Goal: Task Accomplishment & Management: Use online tool/utility

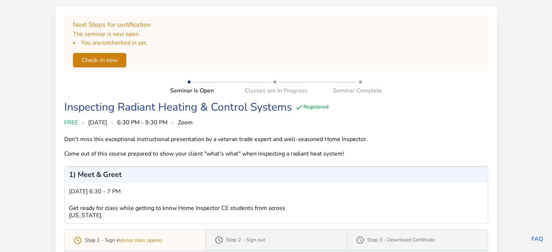
scroll to position [73, 0]
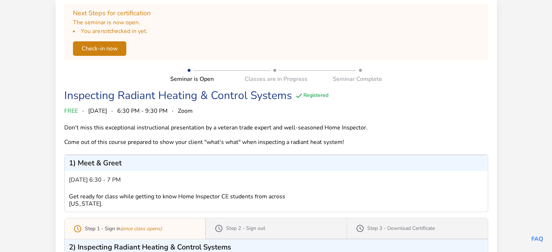
click at [89, 49] on button "Check-in now" at bounding box center [99, 48] width 53 height 15
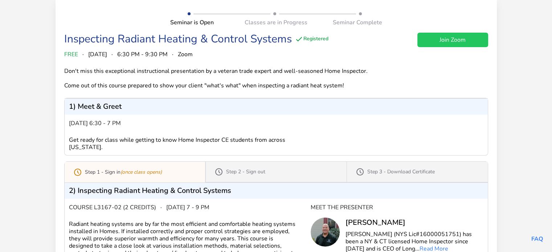
click at [442, 39] on link "Join Zoom" at bounding box center [453, 40] width 71 height 15
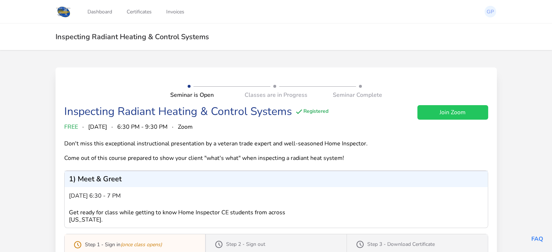
click at [463, 114] on link "Join Zoom" at bounding box center [453, 112] width 71 height 15
click at [441, 113] on link "Join Zoom" at bounding box center [453, 112] width 71 height 15
